Goal: Find specific page/section: Find specific page/section

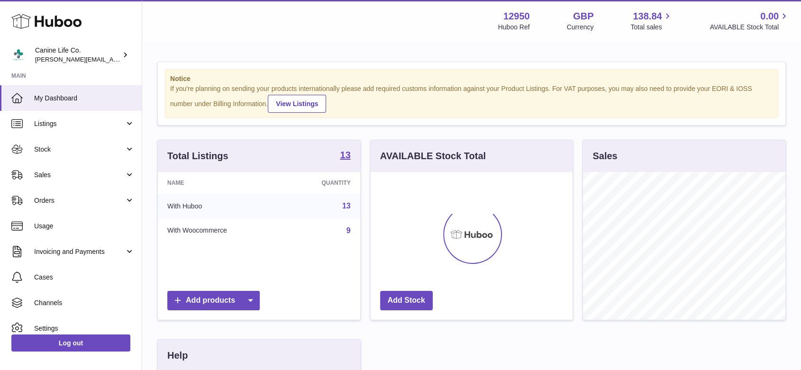
scroll to position [148, 202]
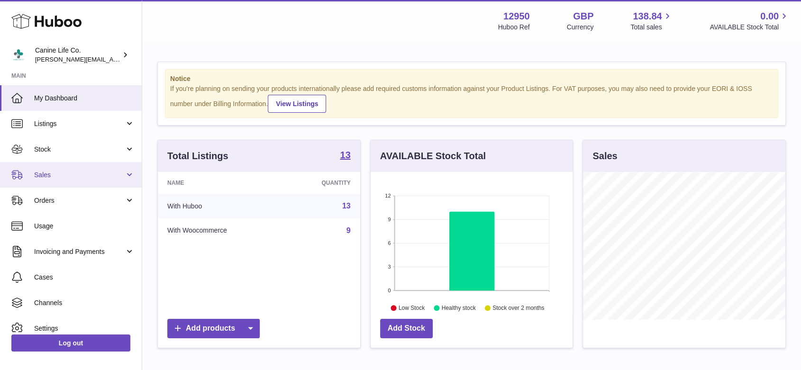
click at [66, 171] on span "Sales" at bounding box center [79, 175] width 91 height 9
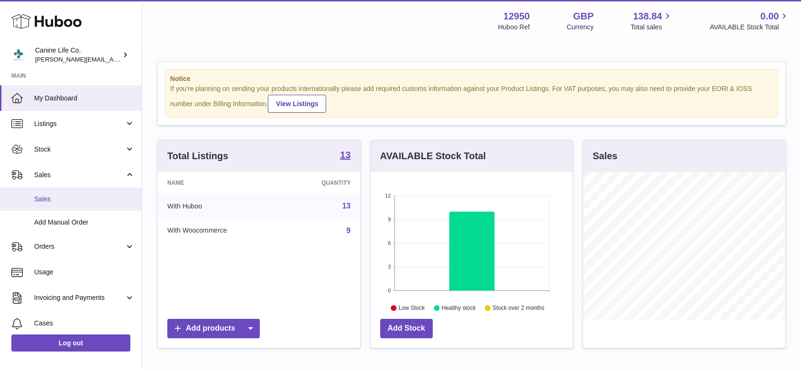
click at [57, 206] on link "Sales" at bounding box center [71, 199] width 142 height 23
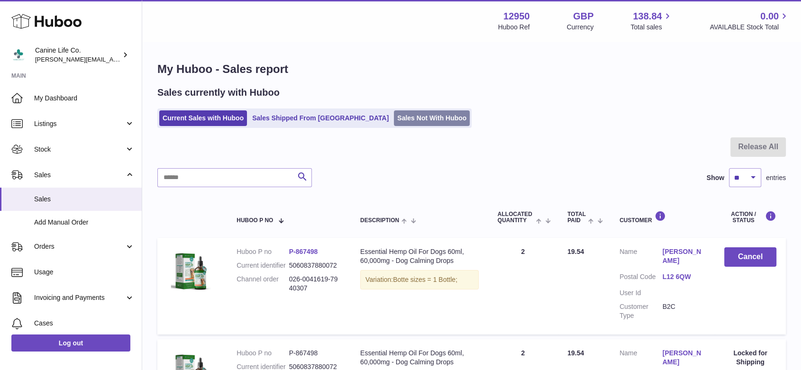
click at [413, 121] on link "Sales Not With Huboo" at bounding box center [432, 118] width 76 height 16
